Goal: Information Seeking & Learning: Learn about a topic

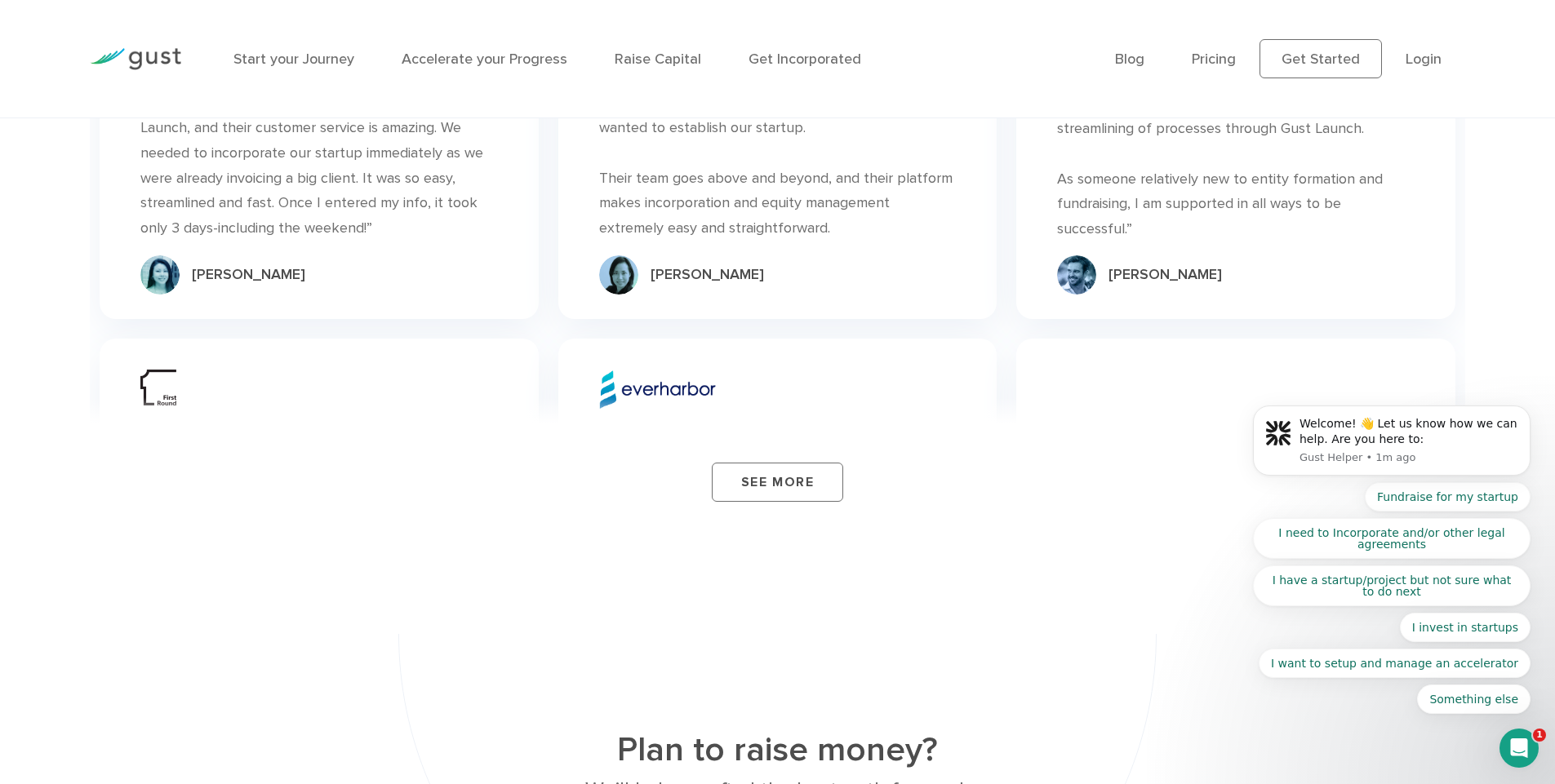
scroll to position [5710, 0]
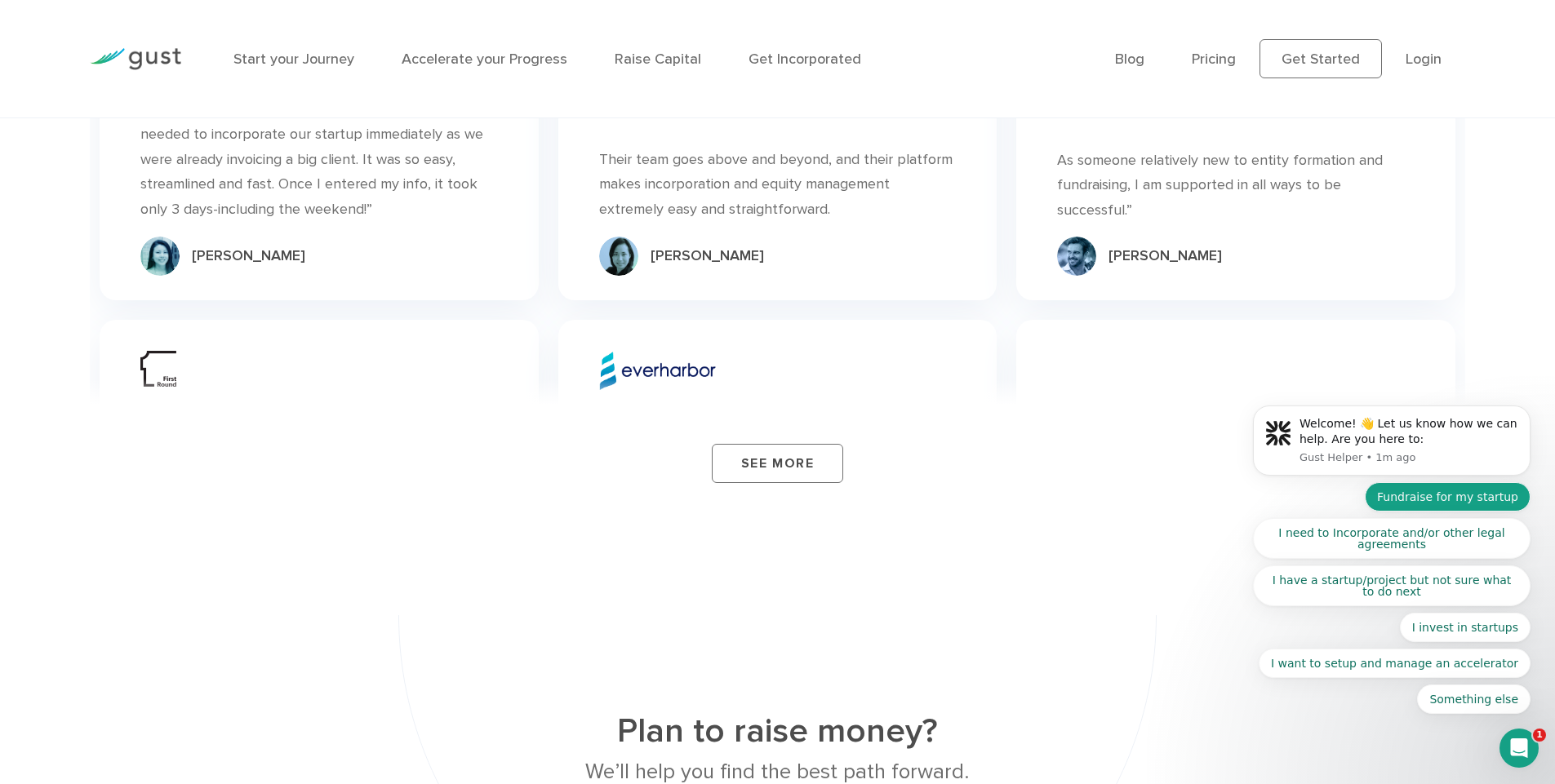
click at [1486, 496] on button "Fundraise for my startup" at bounding box center [1447, 497] width 165 height 29
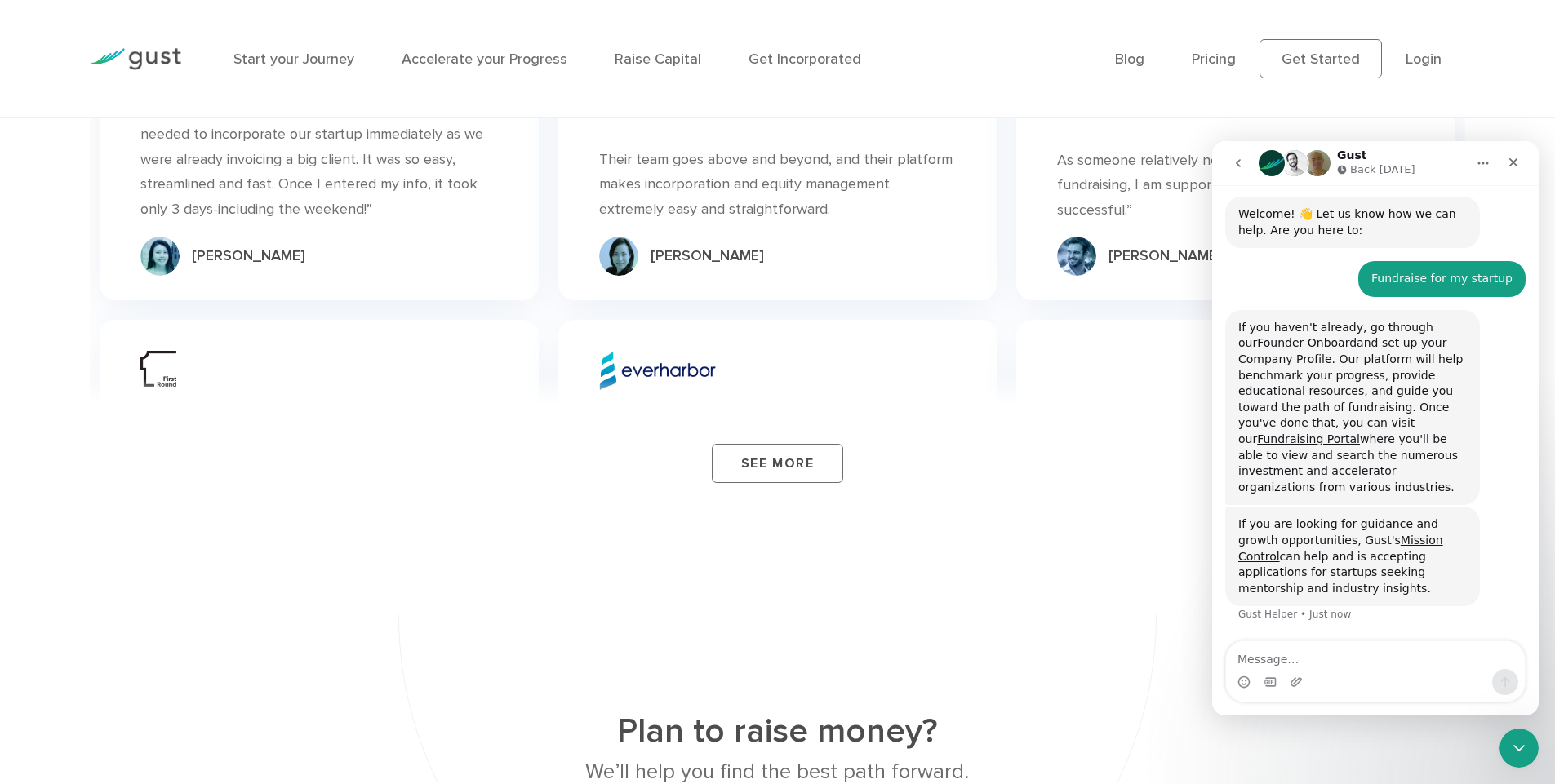
scroll to position [102, 0]
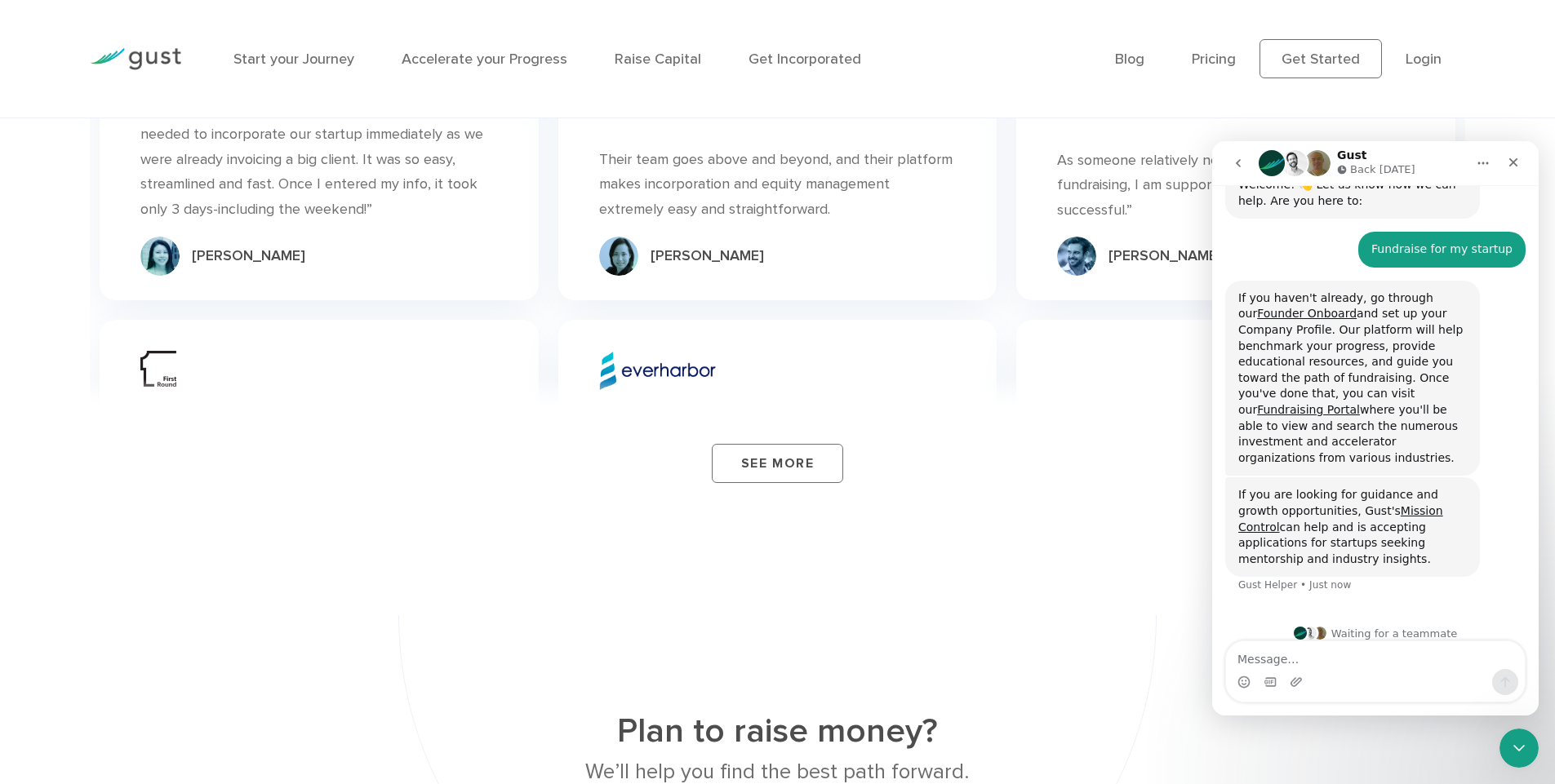
click at [1141, 461] on div "See More" at bounding box center [778, 444] width 1375 height 130
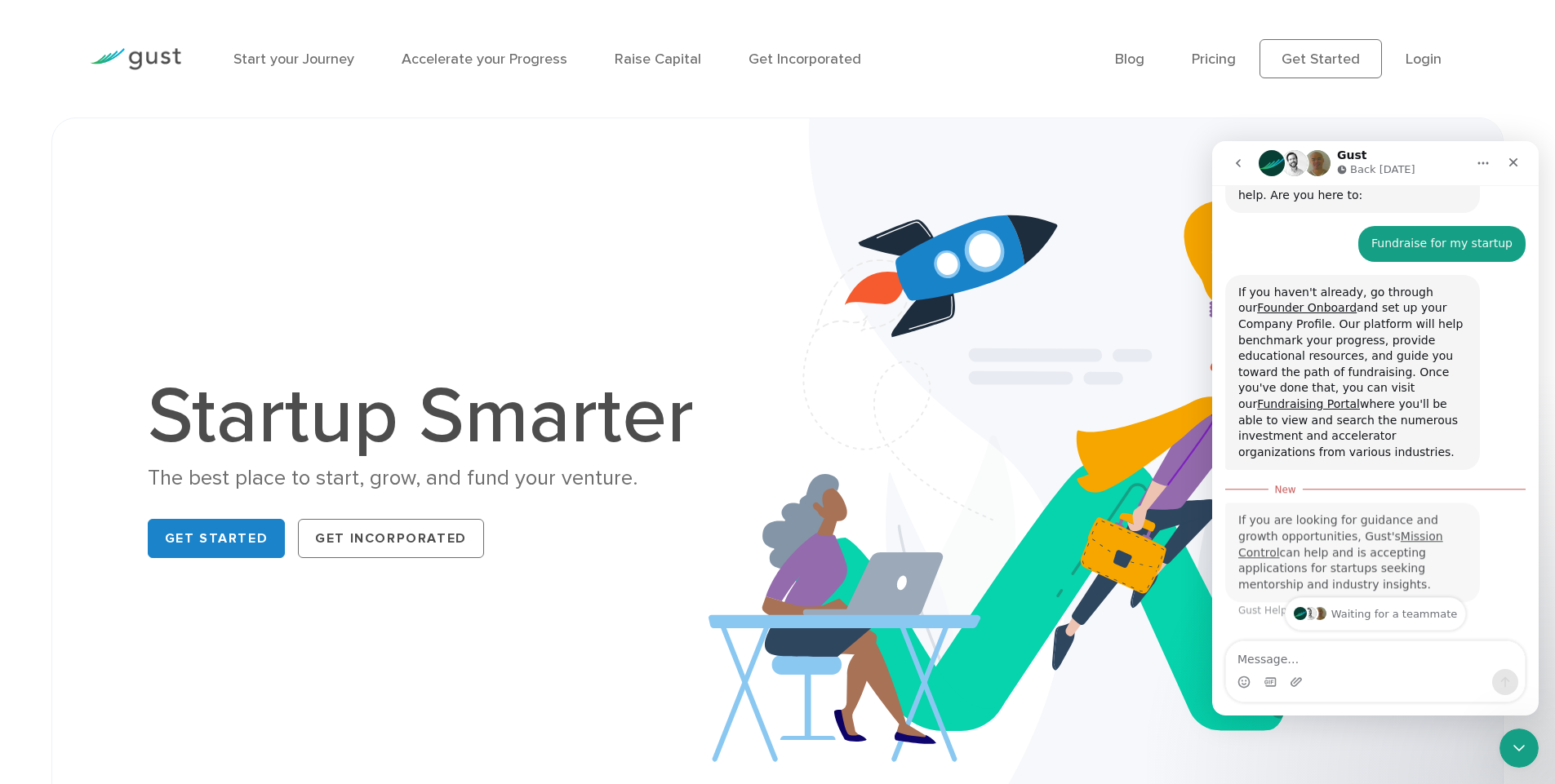
scroll to position [129, 0]
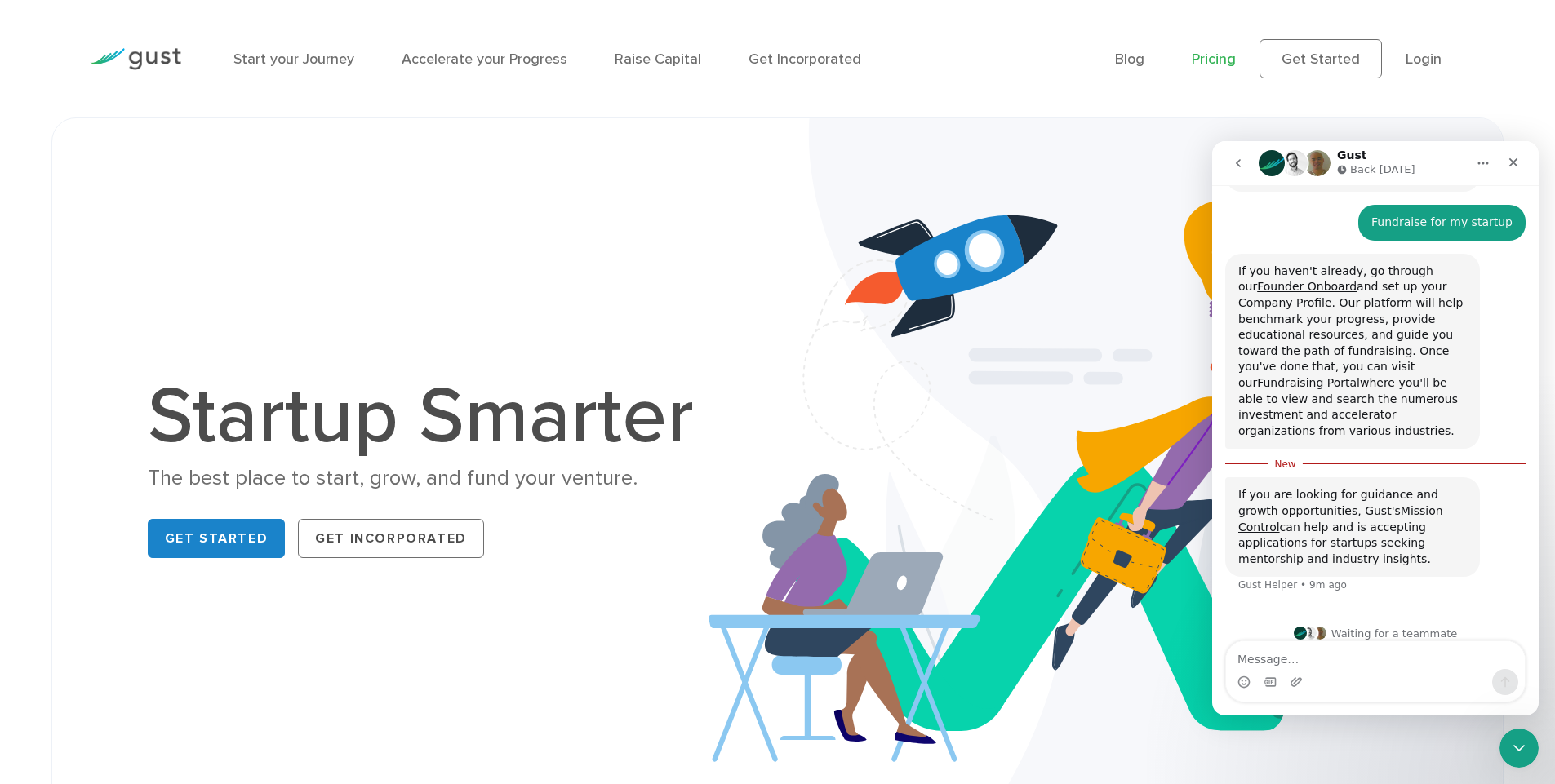
click at [1209, 63] on link "Pricing" at bounding box center [1213, 59] width 44 height 17
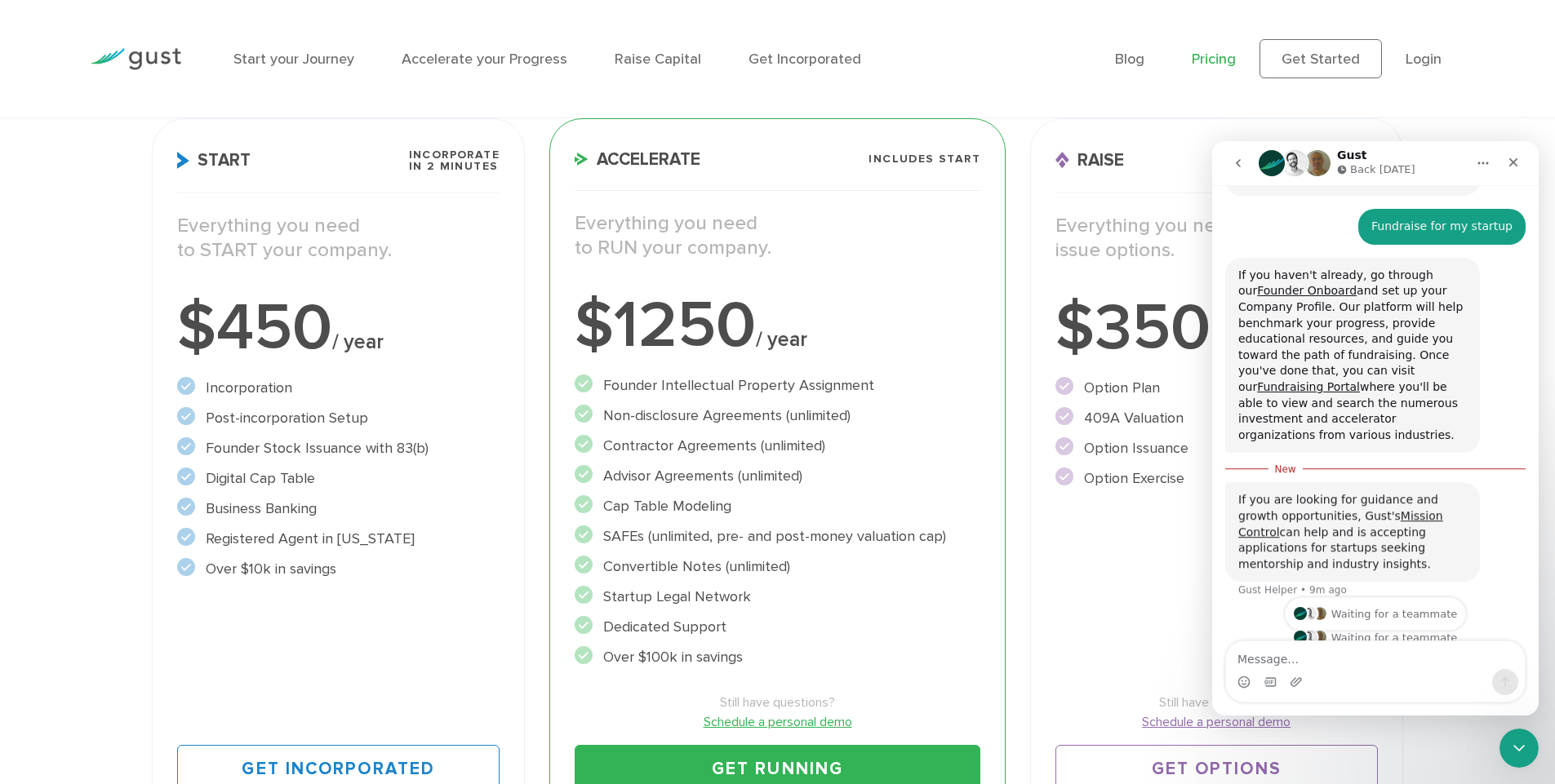
scroll to position [129, 0]
click at [1517, 160] on icon "Close" at bounding box center [1512, 162] width 13 height 13
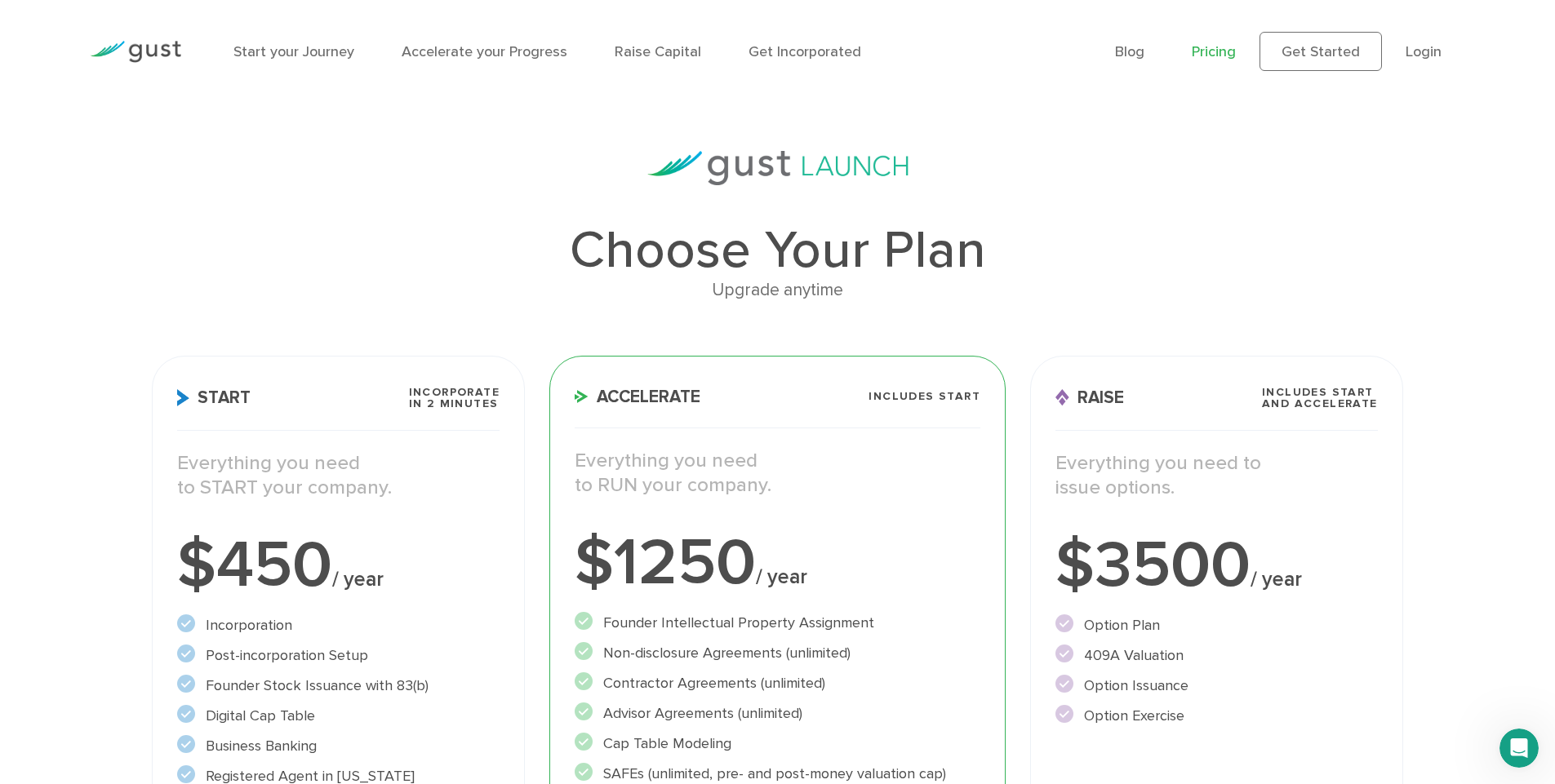
scroll to position [0, 0]
